Goal: Task Accomplishment & Management: Complete application form

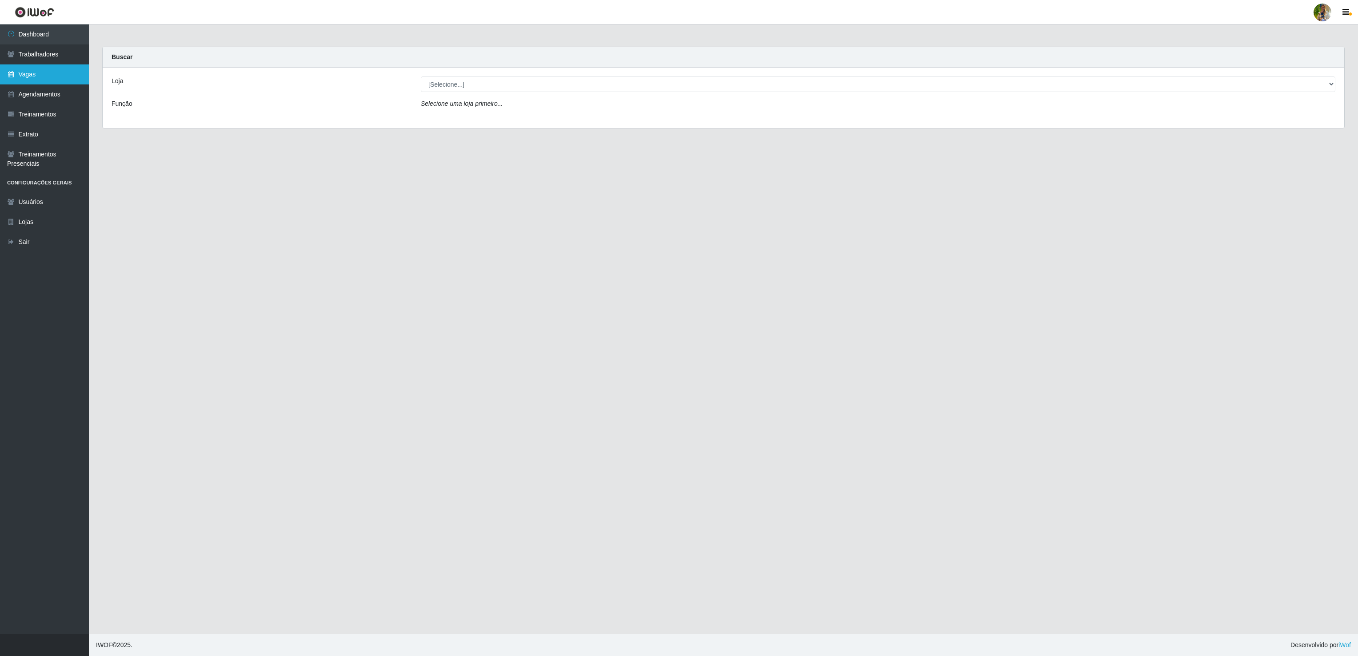
click at [40, 73] on link "Vagas" at bounding box center [44, 74] width 89 height 20
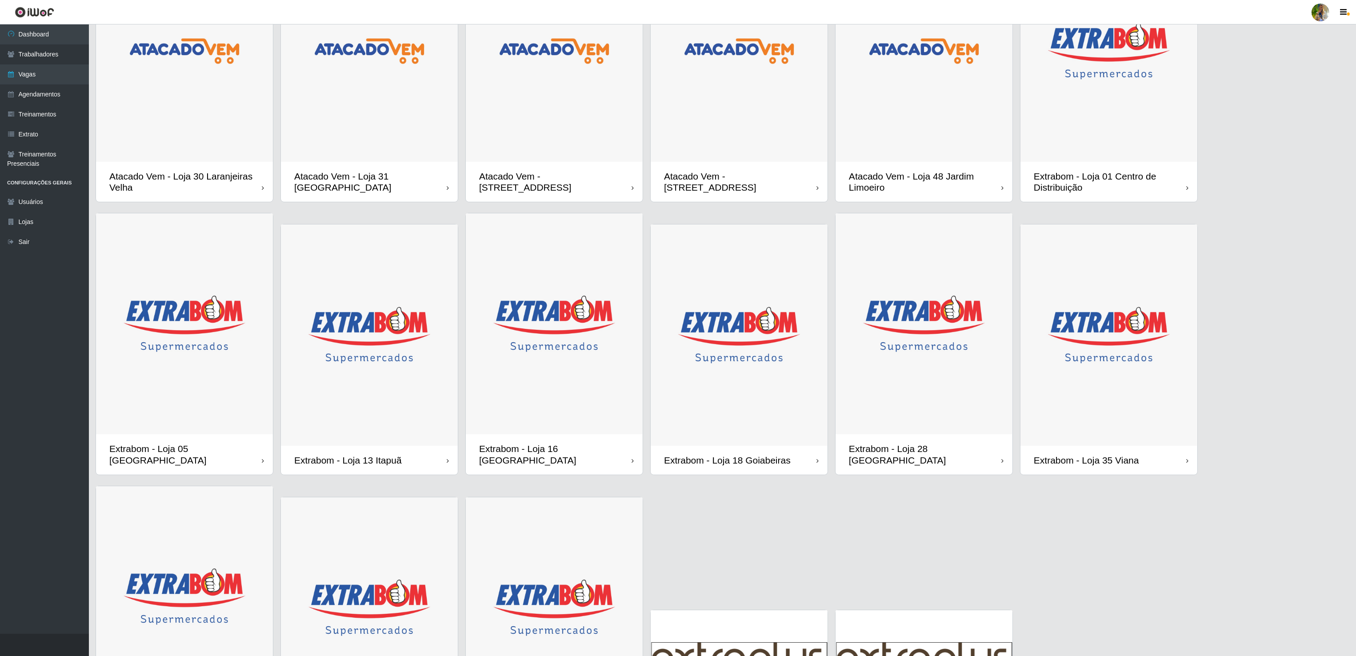
scroll to position [217, 0]
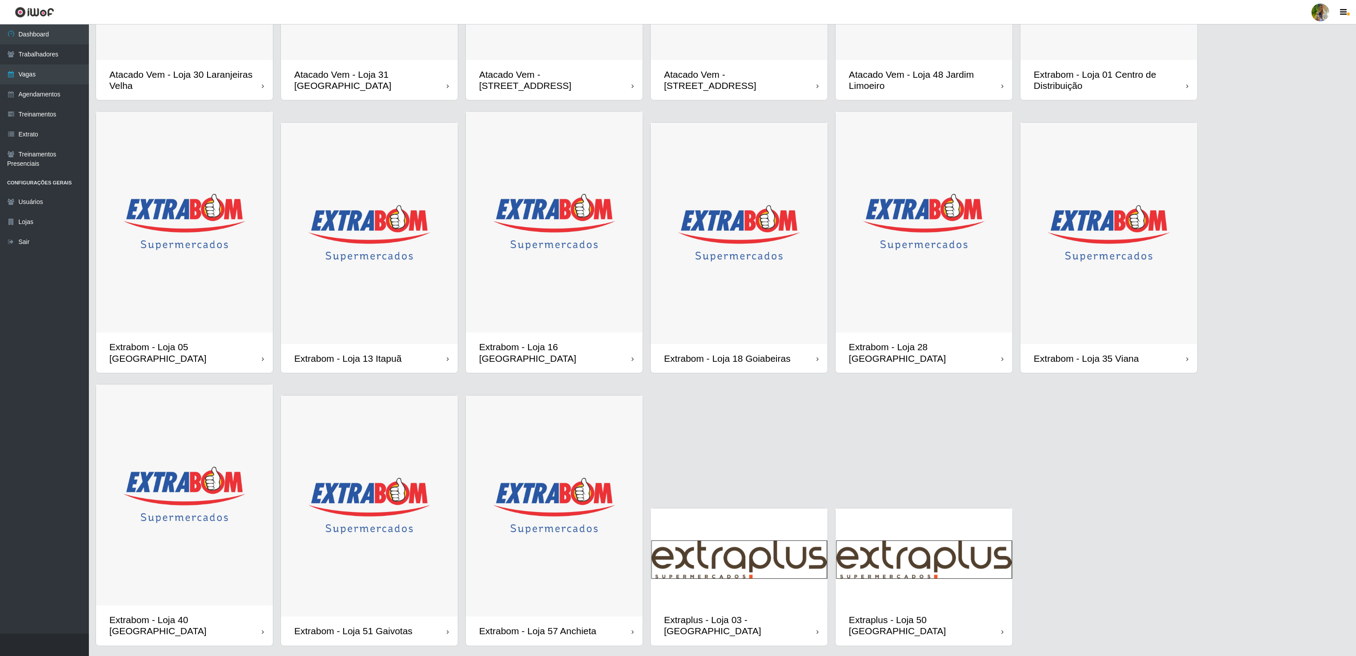
click at [196, 497] on img at bounding box center [184, 494] width 177 height 221
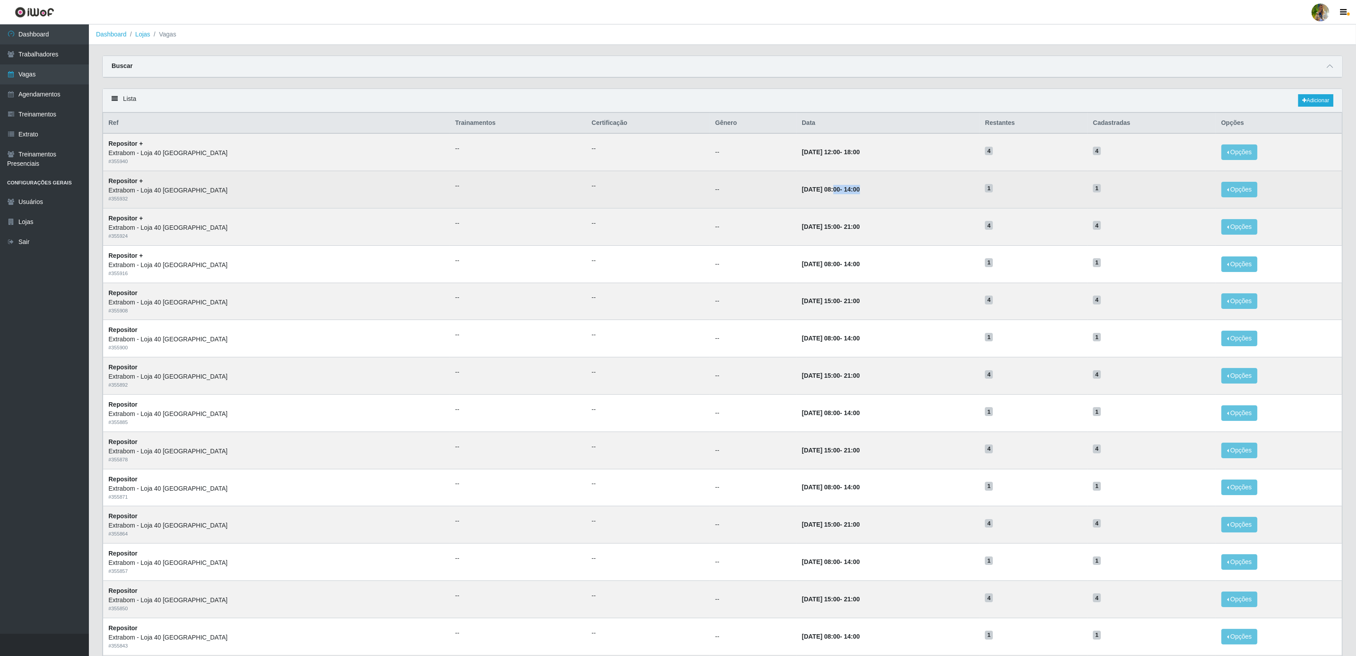
drag, startPoint x: 788, startPoint y: 198, endPoint x: 838, endPoint y: 199, distance: 49.8
click at [838, 199] on td "[DATE] 08:00 - 14:00" at bounding box center [887, 189] width 183 height 37
click at [838, 200] on td "[DATE] 08:00 - 14:00" at bounding box center [887, 189] width 183 height 37
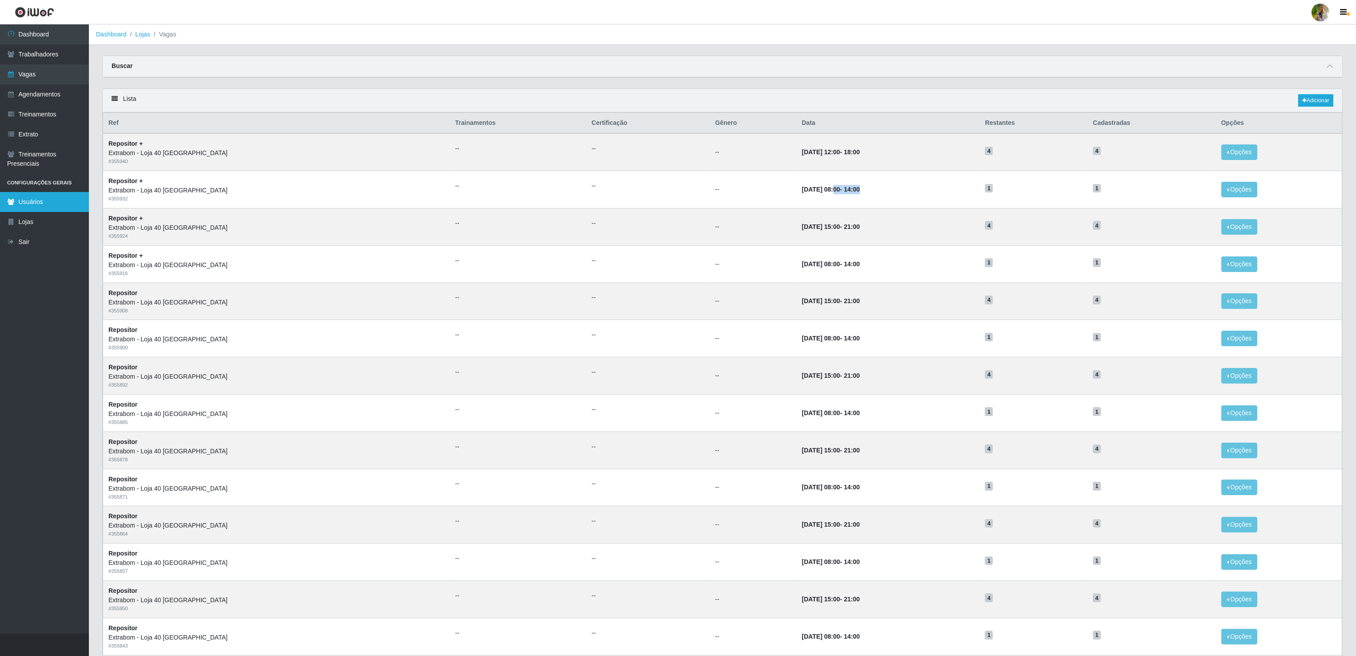
click at [40, 209] on link "Usuários" at bounding box center [44, 202] width 89 height 20
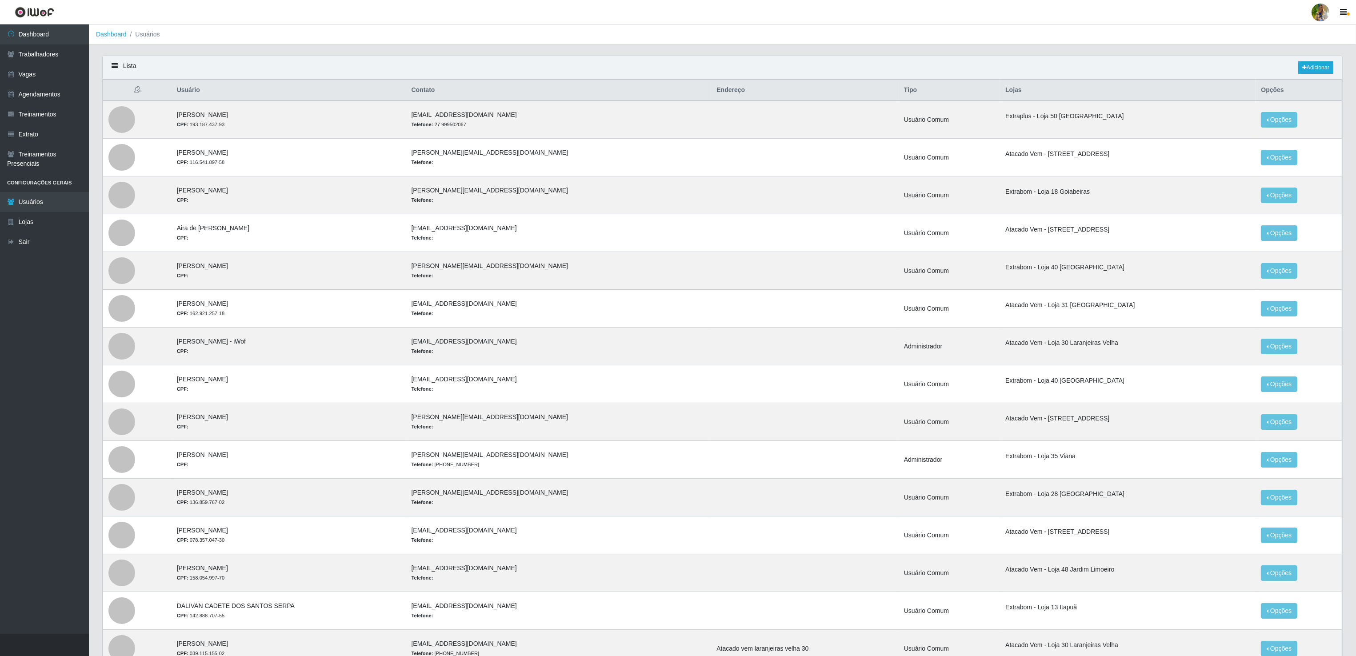
click at [1312, 60] on div "Lista Adicionar" at bounding box center [722, 68] width 1239 height 24
click at [1308, 68] on link "Adicionar" at bounding box center [1315, 67] width 35 height 12
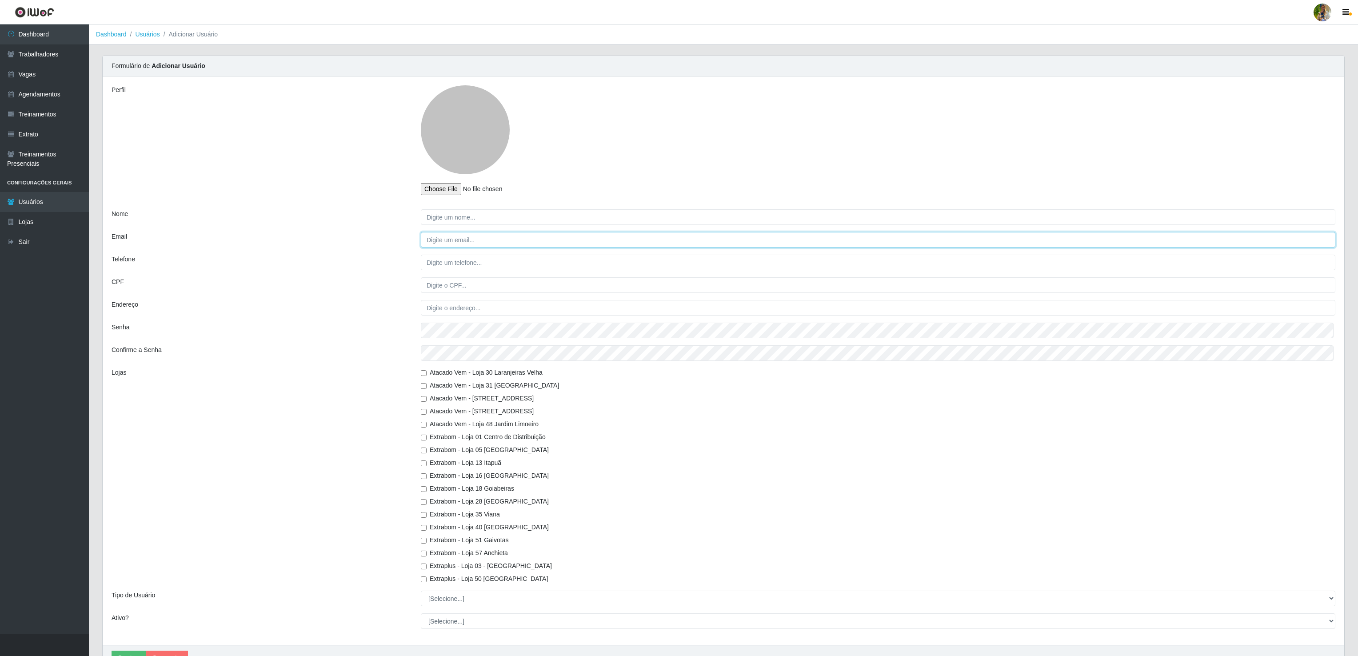
type input "[EMAIL_ADDRESS][DOMAIN_NAME]"
click at [483, 220] on input "Nome" at bounding box center [876, 217] width 913 height 16
paste input "[PERSON_NAME]"
type input "[PERSON_NAME]"
drag, startPoint x: 562, startPoint y: 243, endPoint x: 339, endPoint y: 237, distance: 222.2
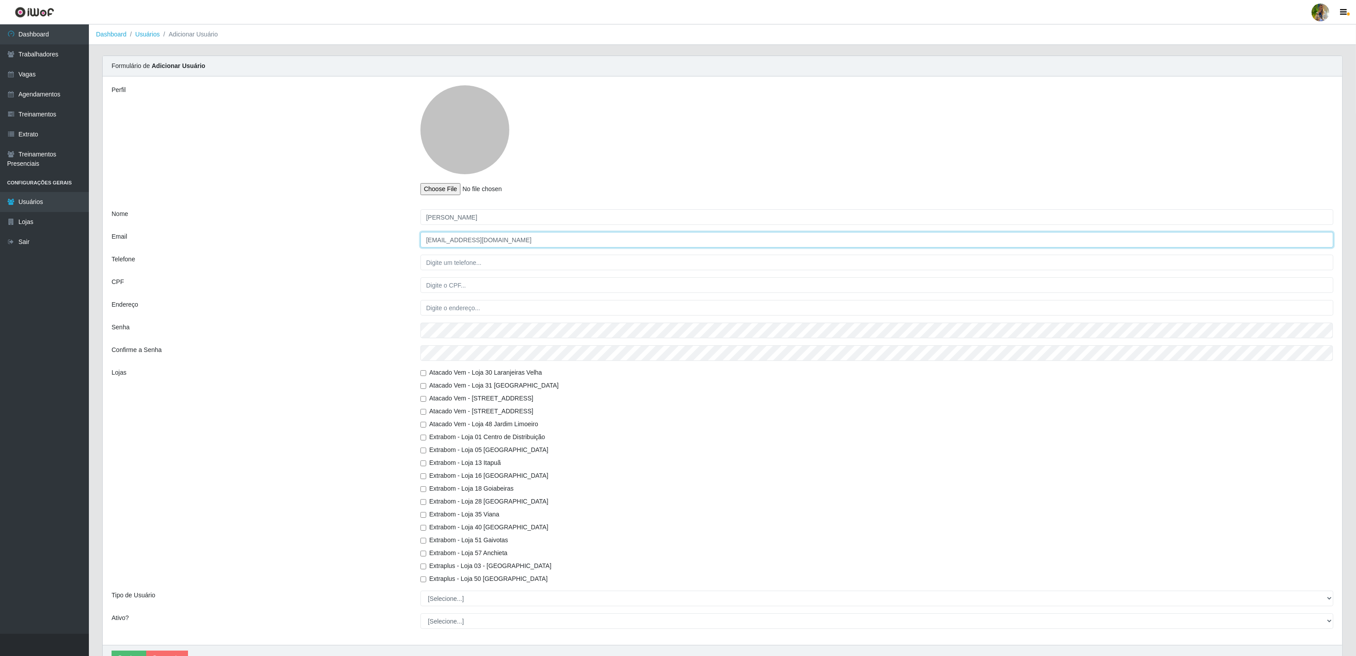
click at [339, 237] on div "Email [EMAIL_ADDRESS][DOMAIN_NAME]" at bounding box center [722, 240] width 1235 height 16
paste input "leticia.[PERSON_NAME]"
type input "[PERSON_NAME][EMAIL_ADDRESS][DOMAIN_NAME]"
click at [397, 316] on div "Perfil Nome [PERSON_NAME] [PERSON_NAME] Email [EMAIL_ADDRESS][DOMAIN_NAME] Tele…" at bounding box center [722, 360] width 1239 height 568
click at [371, 531] on div "Lojas" at bounding box center [259, 476] width 309 height 216
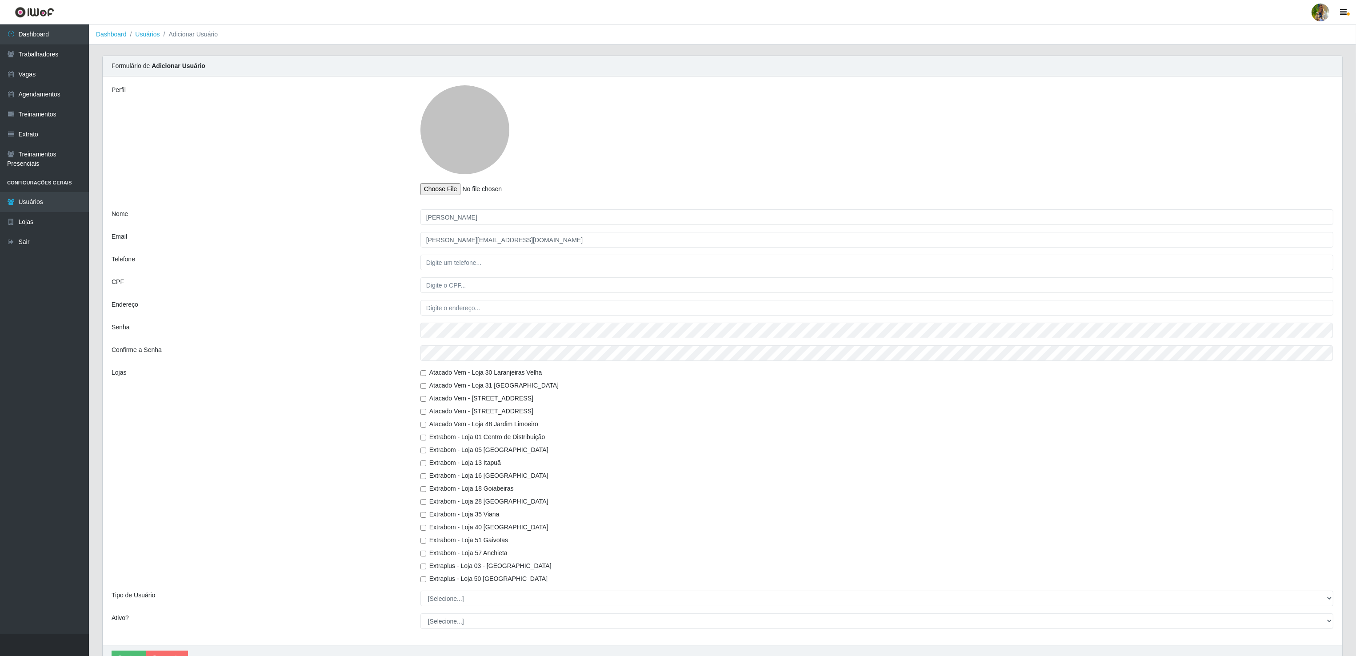
click at [423, 443] on div "Atacado Vem - Loja 30 Laranjeiras Velha Atacado Vem - Loja 31 [GEOGRAPHIC_DATA]…" at bounding box center [877, 476] width 926 height 216
click at [421, 439] on input "Extrabom - Loja 01 Centro de Distribuição" at bounding box center [423, 438] width 6 height 6
checkbox input "true"
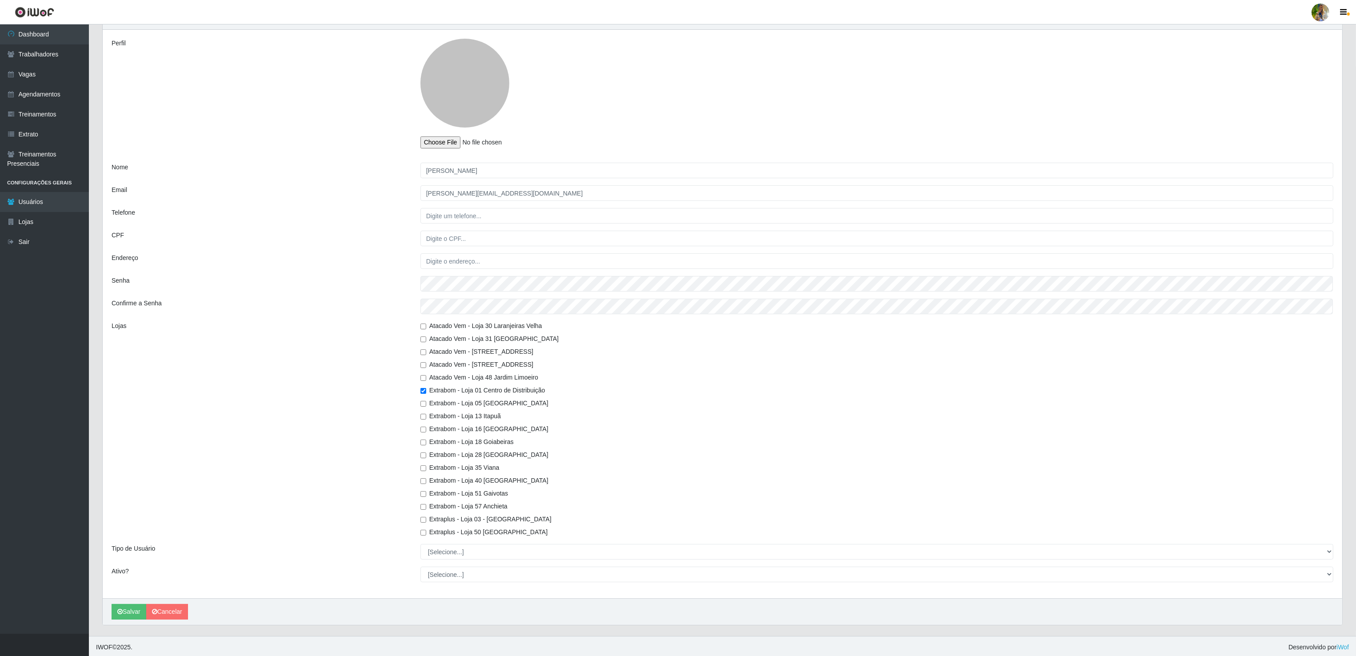
scroll to position [50, 0]
click at [440, 549] on select "[Selecione...] Administrador Usuário Comum" at bounding box center [876, 550] width 913 height 16
select select "2"
click at [420, 542] on select "[Selecione...] Administrador Usuário Comum" at bounding box center [876, 550] width 913 height 16
click at [439, 572] on select "[Selecione...] Não Sim" at bounding box center [876, 572] width 913 height 16
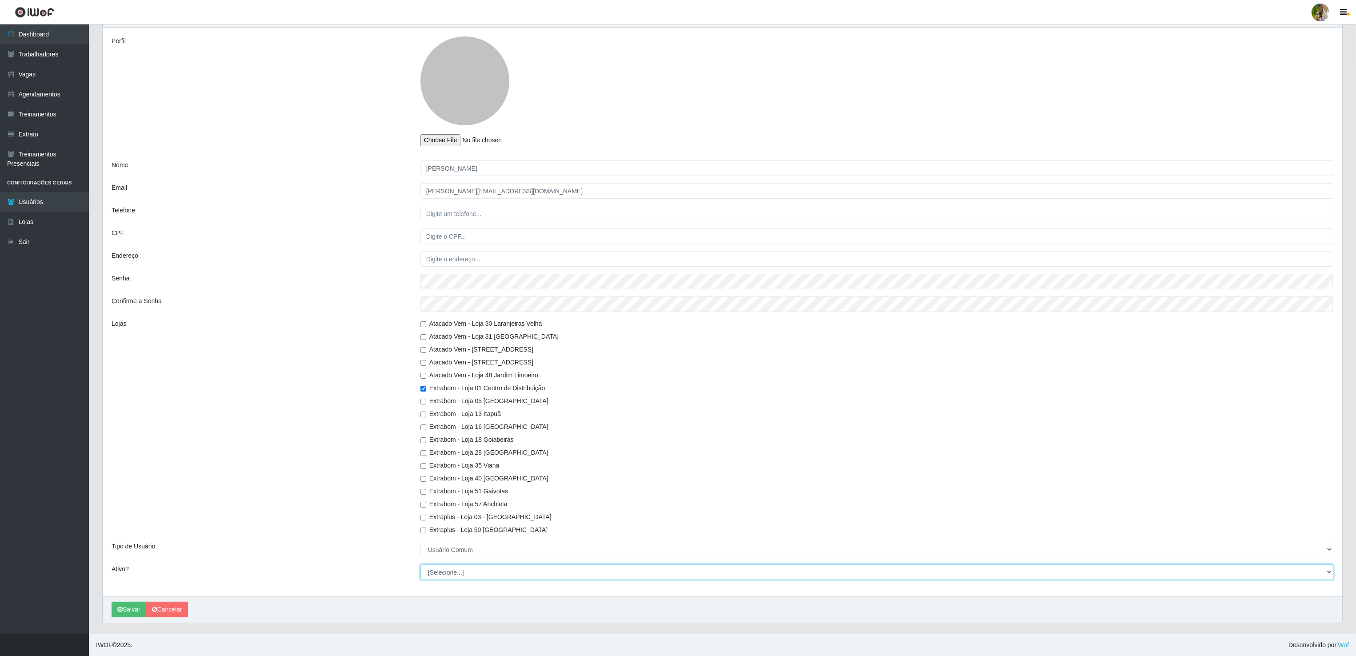
select select "1"
click at [420, 564] on select "[Selecione...] Não Sim" at bounding box center [876, 572] width 913 height 16
click at [131, 600] on div "[PERSON_NAME]" at bounding box center [722, 609] width 1239 height 27
click at [124, 604] on button "Salvar" at bounding box center [129, 610] width 35 height 16
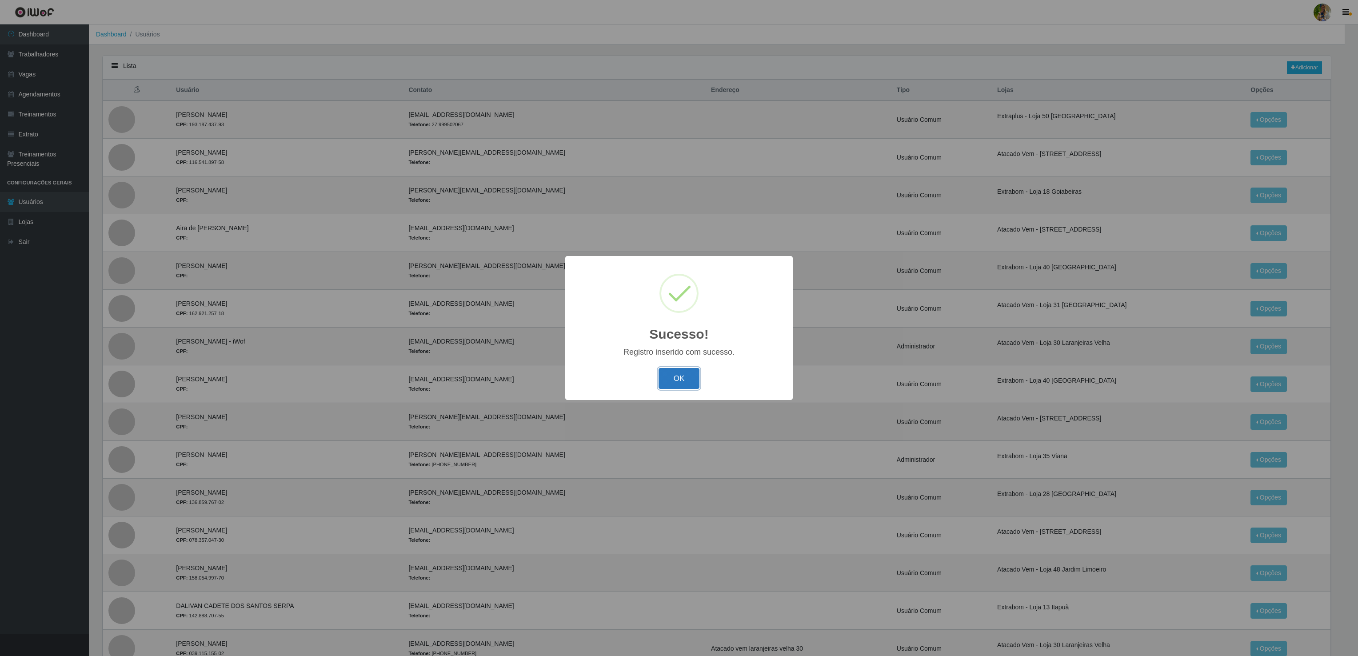
click at [679, 379] on button "OK" at bounding box center [679, 378] width 41 height 21
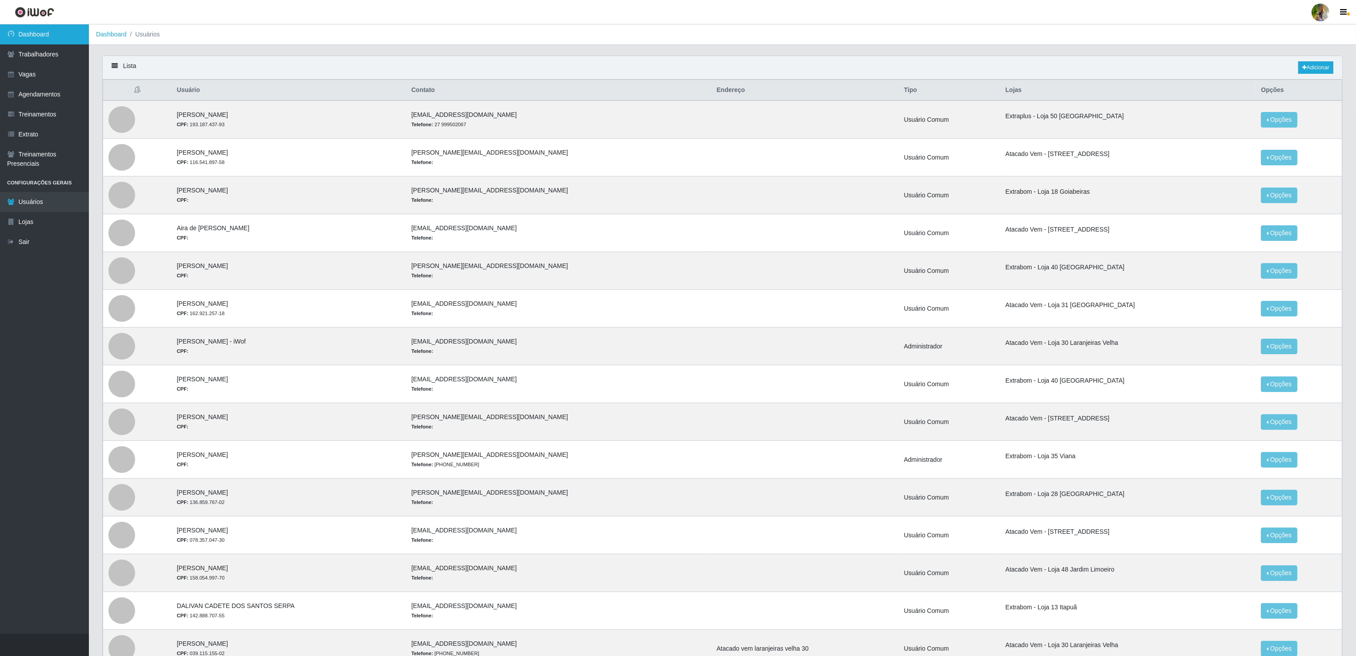
click at [39, 34] on link "Dashboard" at bounding box center [44, 34] width 89 height 20
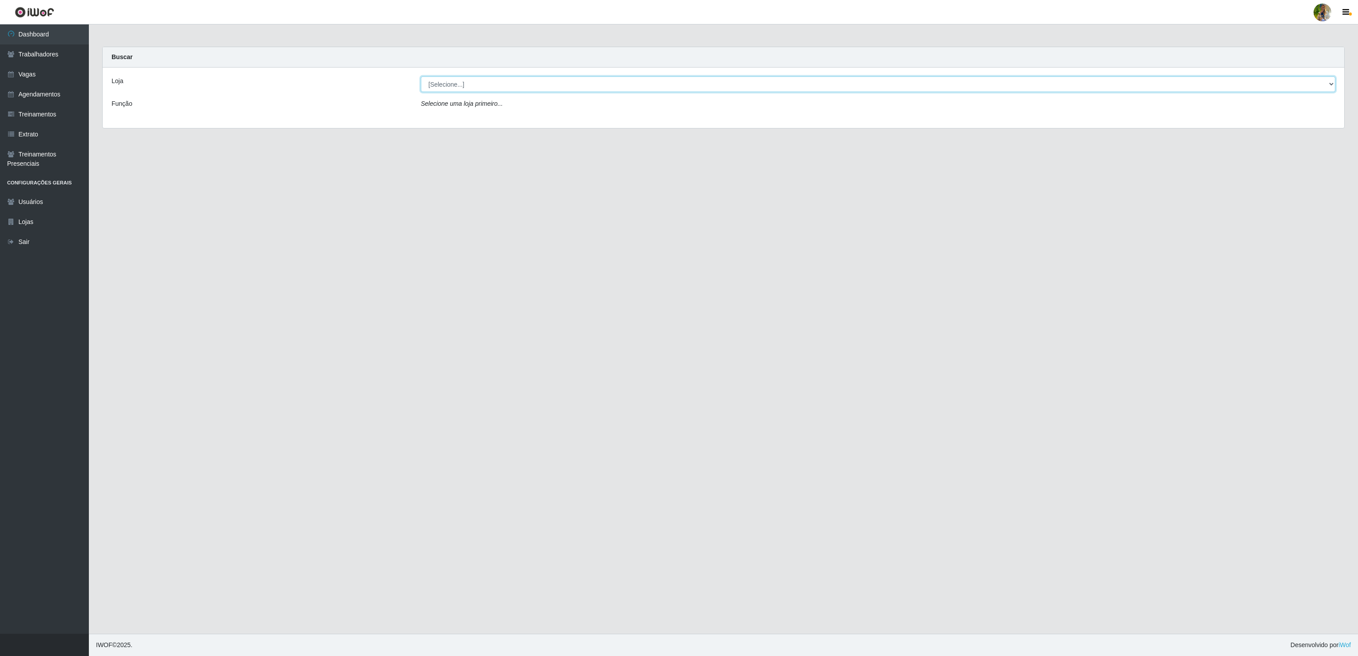
click at [521, 89] on select "[Selecione...] Atacado Vem - [GEOGRAPHIC_DATA] 30 Laranjeiras Velha Atacado Vem…" at bounding box center [878, 84] width 914 height 16
select select "495"
click at [421, 77] on select "[Selecione...] Atacado Vem - [GEOGRAPHIC_DATA] 30 Laranjeiras Velha Atacado Vem…" at bounding box center [878, 84] width 914 height 16
